Goal: Task Accomplishment & Management: Manage account settings

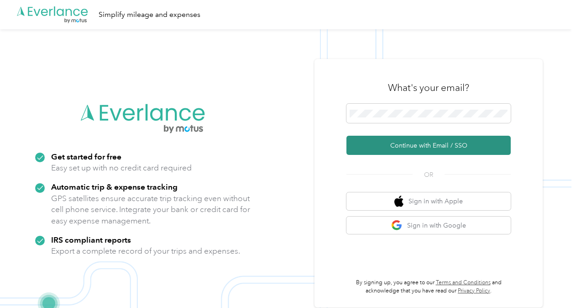
click at [438, 145] on button "Continue with Email / SSO" at bounding box center [428, 145] width 164 height 19
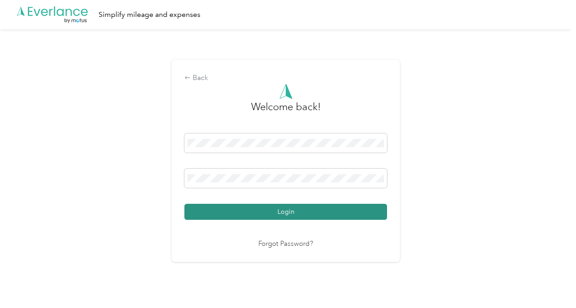
click at [344, 213] on button "Login" at bounding box center [285, 211] width 203 height 16
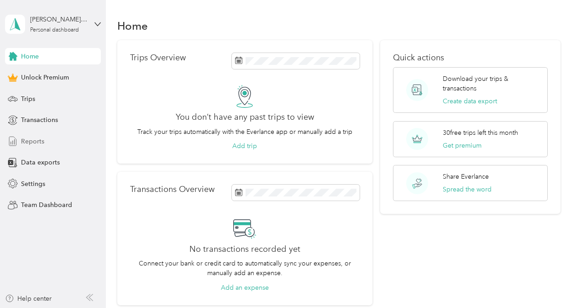
click at [38, 140] on span "Reports" at bounding box center [32, 141] width 23 height 10
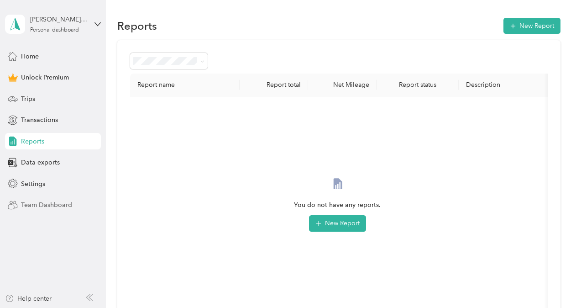
click at [53, 202] on span "Team Dashboard" at bounding box center [46, 205] width 51 height 10
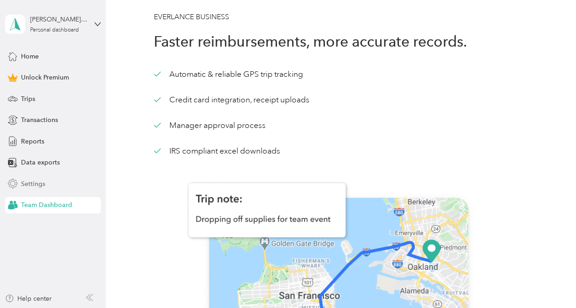
click at [45, 181] on div "Settings" at bounding box center [53, 183] width 96 height 16
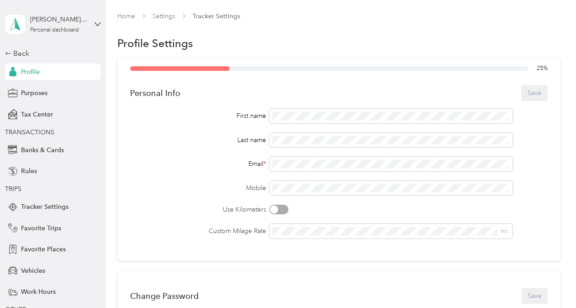
click at [26, 76] on span "Profile" at bounding box center [30, 72] width 19 height 10
click at [9, 53] on div "Back" at bounding box center [50, 53] width 91 height 11
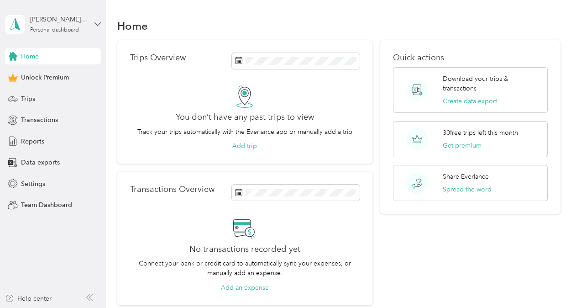
click at [98, 26] on icon at bounding box center [97, 23] width 5 height 3
click at [37, 69] on div "Log out" at bounding box center [152, 75] width 282 height 16
